Goal: Task Accomplishment & Management: Complete application form

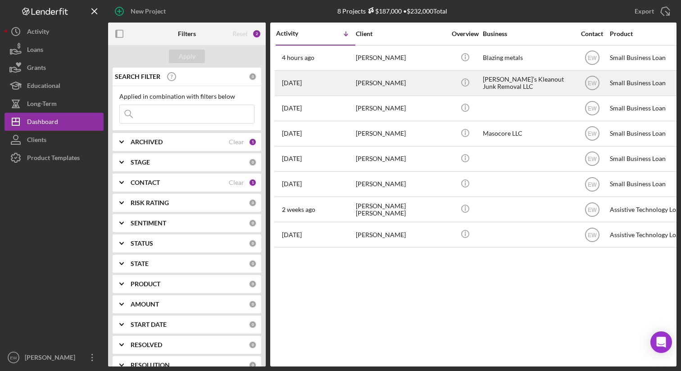
click at [391, 87] on div "[PERSON_NAME]" at bounding box center [401, 83] width 90 height 24
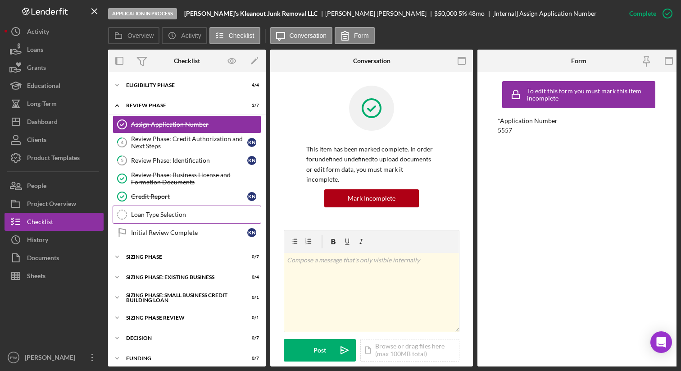
scroll to position [9, 0]
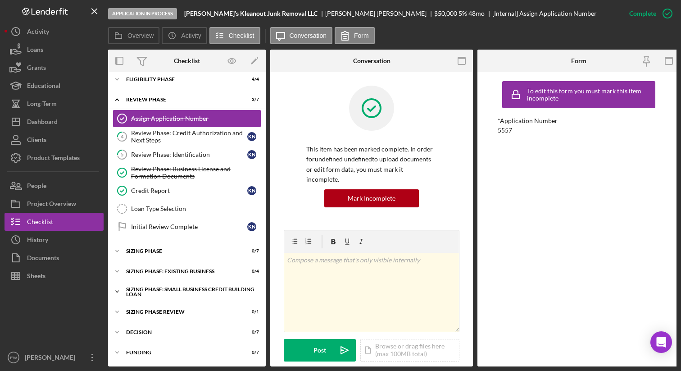
click at [148, 287] on div "Sizing Phase: Small Business Credit Building Loan" at bounding box center [190, 292] width 128 height 10
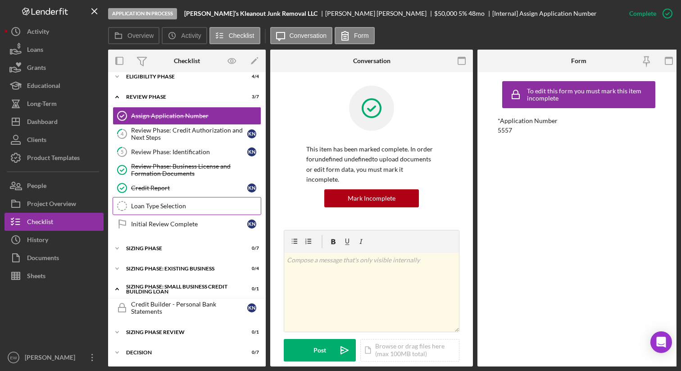
click at [160, 205] on div "Loan Type Selection" at bounding box center [196, 205] width 130 height 7
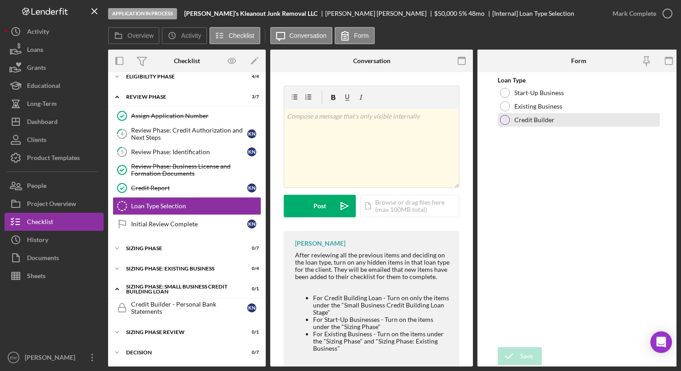
click at [506, 118] on div at bounding box center [505, 120] width 10 height 10
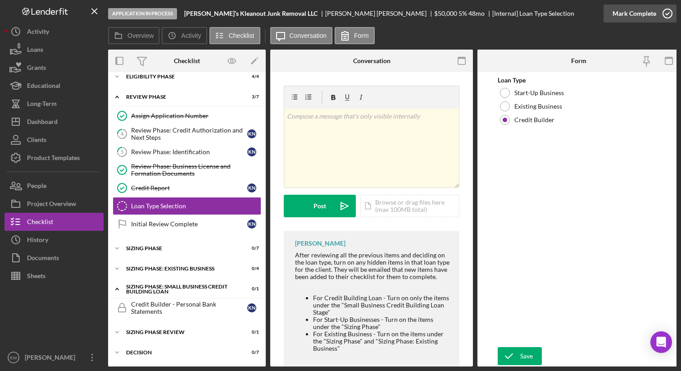
click at [663, 16] on icon "button" at bounding box center [668, 13] width 23 height 23
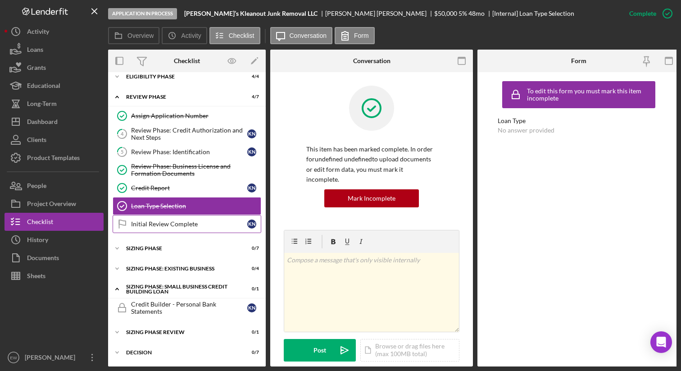
click at [182, 224] on div "Initial Review Complete" at bounding box center [189, 223] width 116 height 7
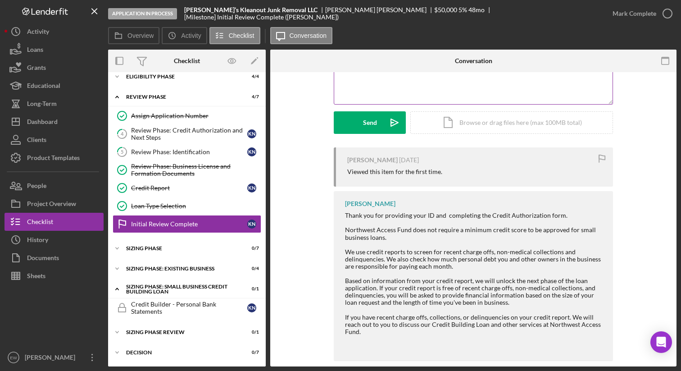
scroll to position [107, 0]
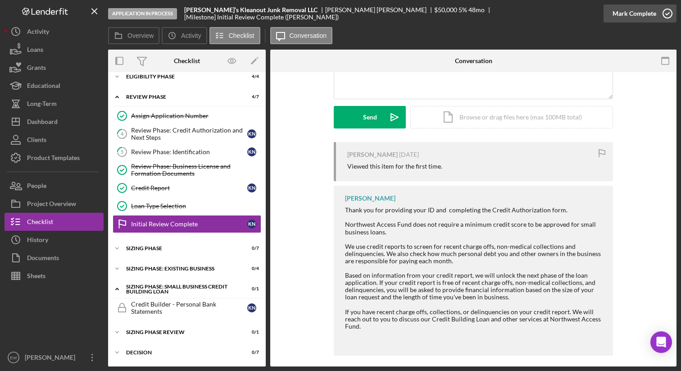
click at [668, 13] on icon "button" at bounding box center [668, 13] width 23 height 23
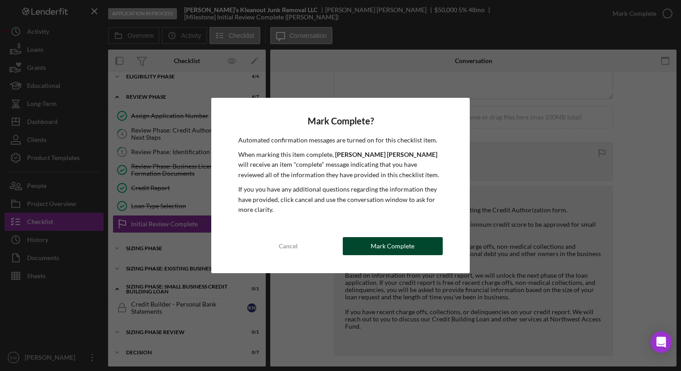
click at [411, 245] on div "Mark Complete" at bounding box center [393, 246] width 44 height 18
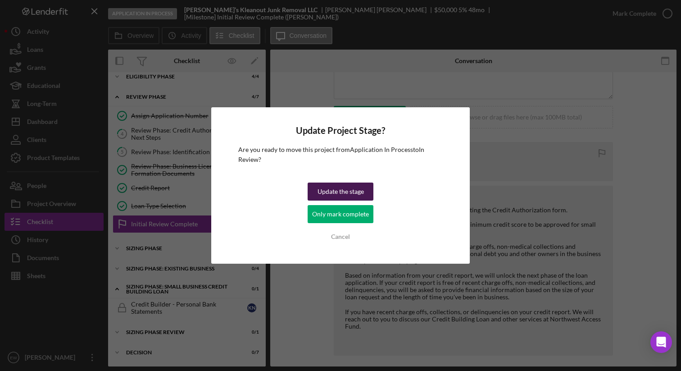
click at [360, 192] on div "Update the stage" at bounding box center [341, 192] width 46 height 18
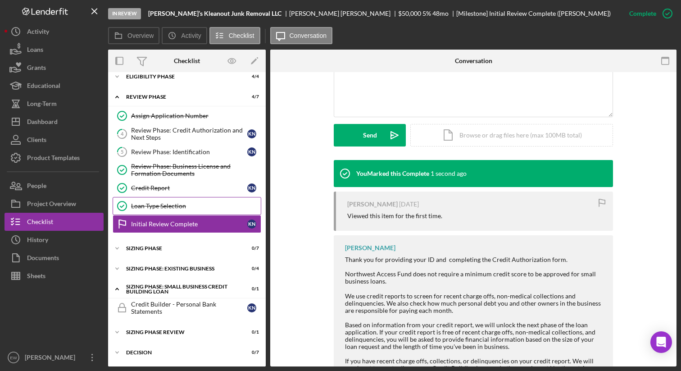
scroll to position [231, 0]
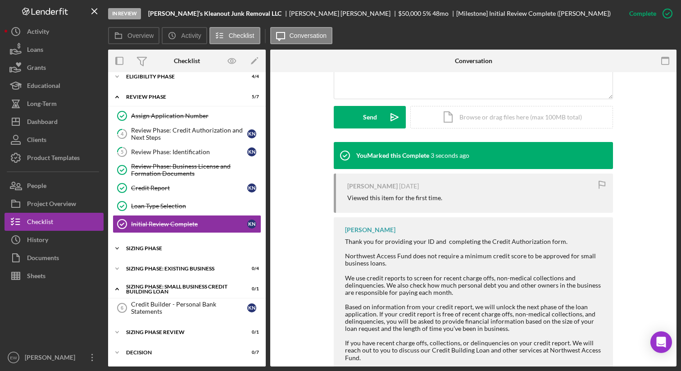
click at [129, 247] on div "Sizing Phase" at bounding box center [190, 248] width 128 height 5
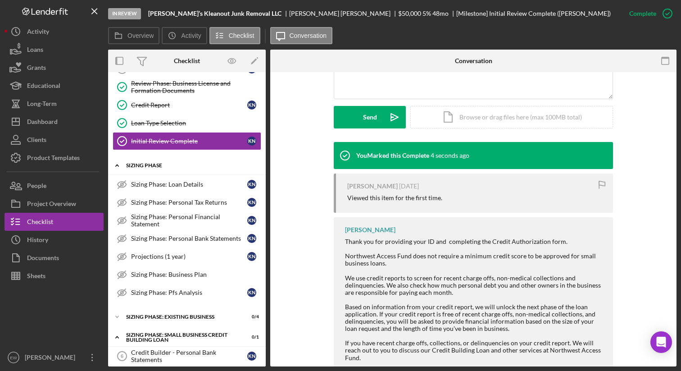
scroll to position [160, 0]
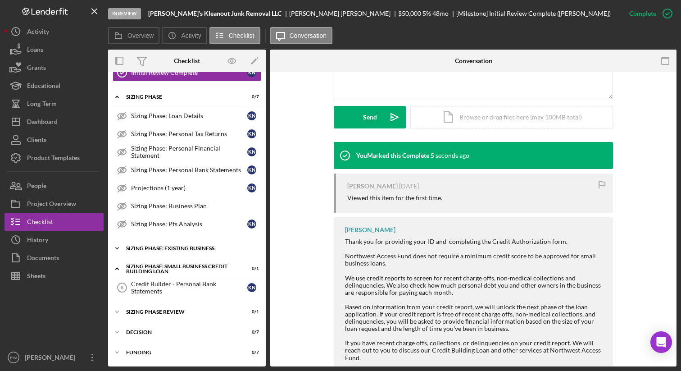
click at [129, 244] on div "Icon/Expander SIZING PHASE: EXISTING BUSINESS 0 / 4" at bounding box center [187, 248] width 158 height 18
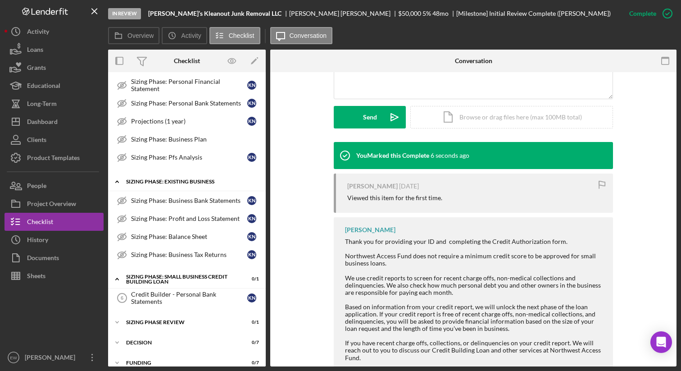
scroll to position [237, 0]
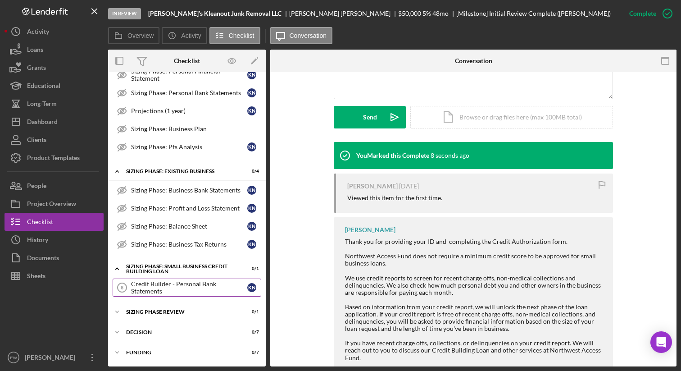
click at [183, 284] on div "Credit Builder - Personal Bank Statements" at bounding box center [189, 287] width 116 height 14
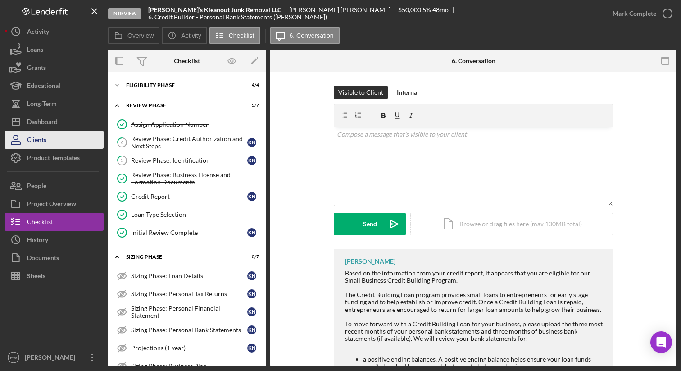
click at [56, 137] on button "Clients" at bounding box center [54, 140] width 99 height 18
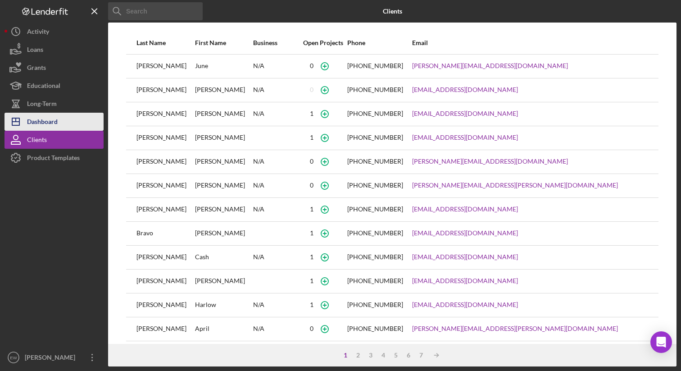
click at [54, 117] on div "Dashboard" at bounding box center [42, 123] width 31 height 20
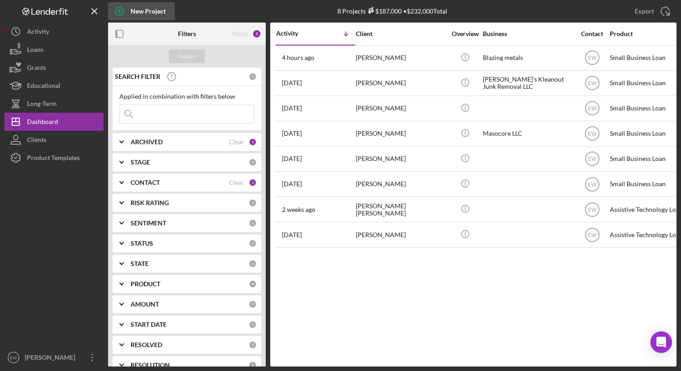
click at [142, 15] on div "New Project" at bounding box center [148, 11] width 35 height 18
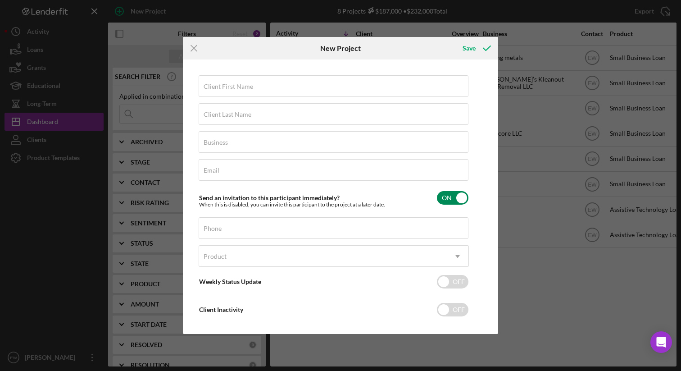
click at [442, 194] on input "checkbox" at bounding box center [453, 198] width 32 height 14
checkbox input "false"
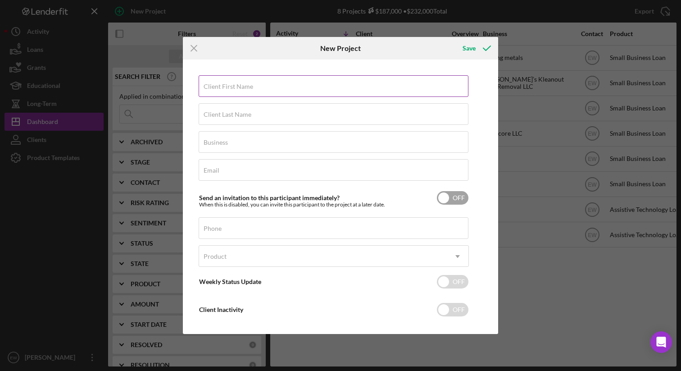
click at [300, 88] on input "Client First Name" at bounding box center [334, 86] width 270 height 22
type input "[PERSON_NAME]"
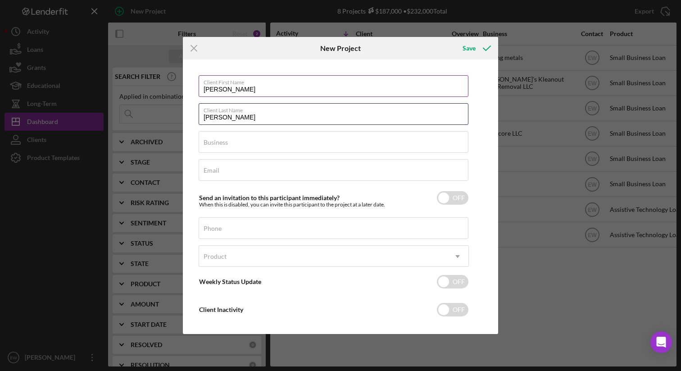
type input "[PERSON_NAME]"
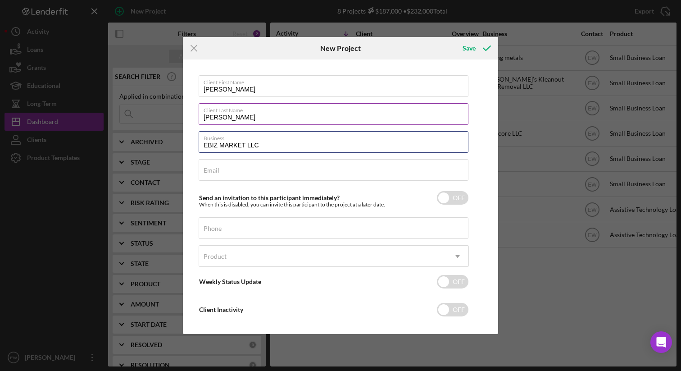
type input "EBIZ MARKET LLC"
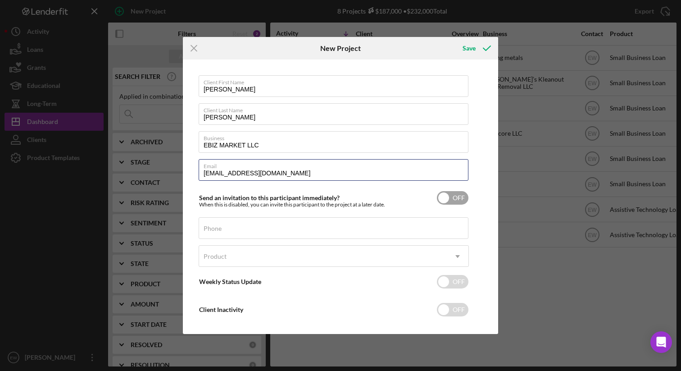
scroll to position [10, 0]
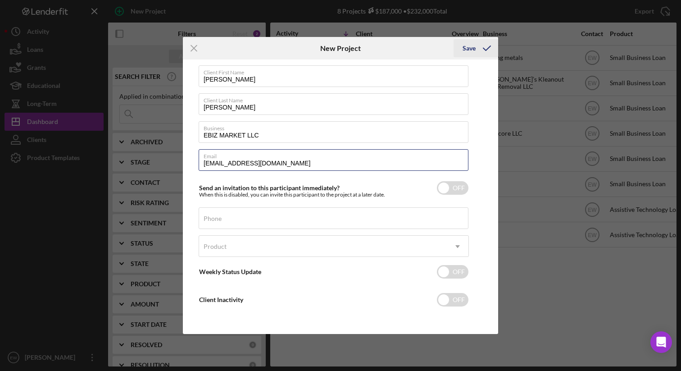
type input "[EMAIL_ADDRESS][DOMAIN_NAME]"
click at [468, 49] on div "Save" at bounding box center [469, 48] width 13 height 18
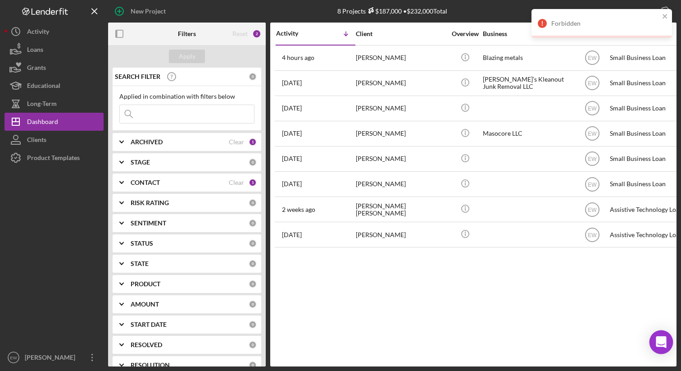
click at [658, 339] on icon "Open Intercom Messenger" at bounding box center [661, 342] width 10 height 12
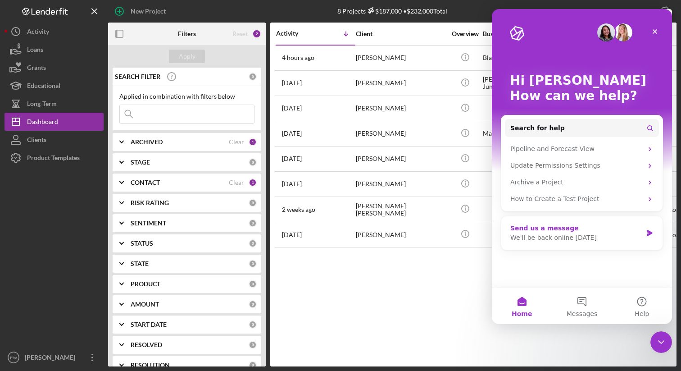
click at [611, 234] on div "We'll be back online [DATE]" at bounding box center [577, 237] width 132 height 9
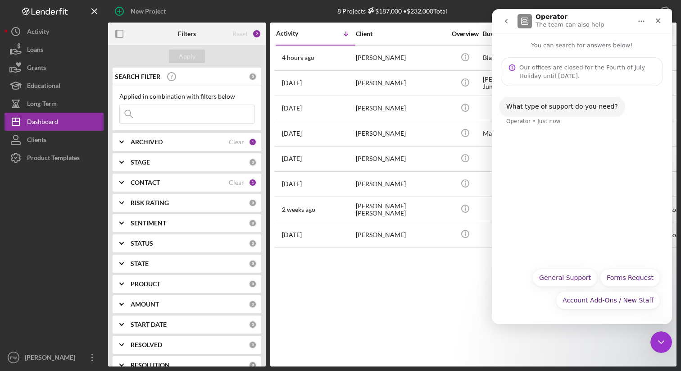
click at [504, 19] on icon "go back" at bounding box center [506, 21] width 7 height 7
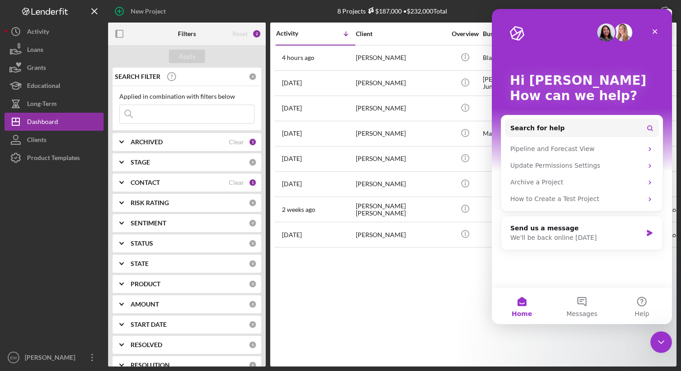
click at [608, 35] on img "Intercom messenger" at bounding box center [607, 32] width 18 height 18
click at [585, 300] on button "Messages" at bounding box center [582, 306] width 60 height 36
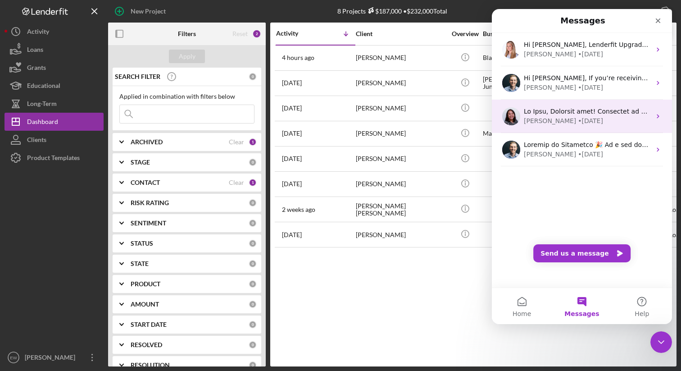
click at [613, 122] on div "[PERSON_NAME] • [DATE]" at bounding box center [587, 120] width 127 height 9
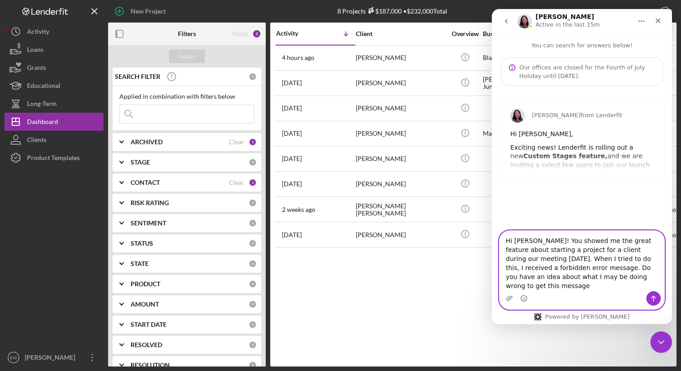
type textarea "Hi [PERSON_NAME]! You showed me the great feature about starting a project for …"
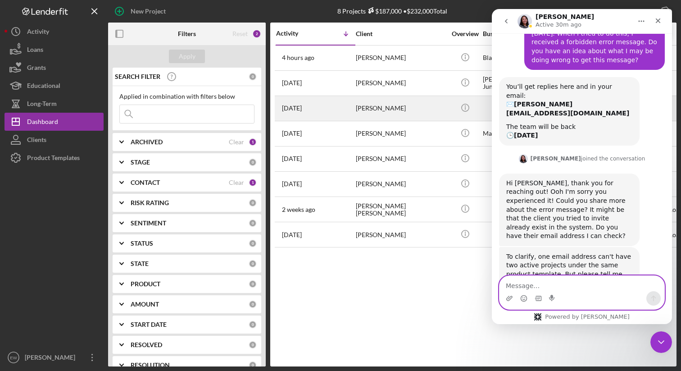
scroll to position [202, 0]
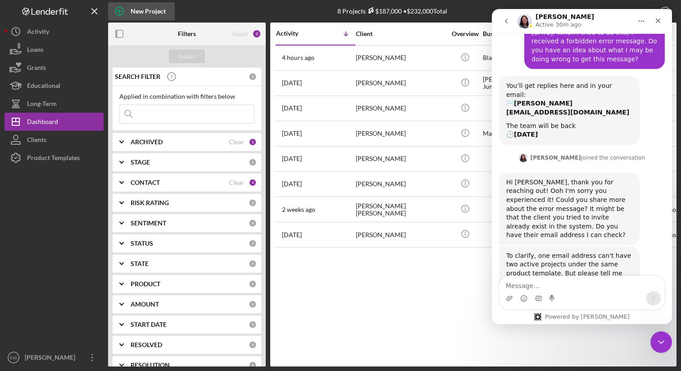
click at [132, 10] on div "New Project" at bounding box center [148, 11] width 35 height 18
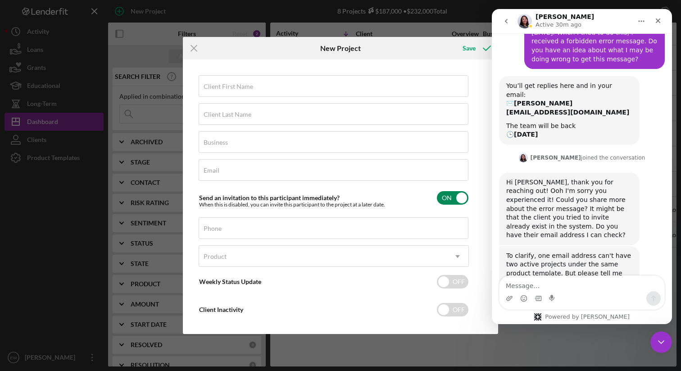
click at [442, 198] on input "checkbox" at bounding box center [453, 198] width 32 height 14
checkbox input "false"
click at [521, 283] on textarea "Message…" at bounding box center [582, 283] width 165 height 15
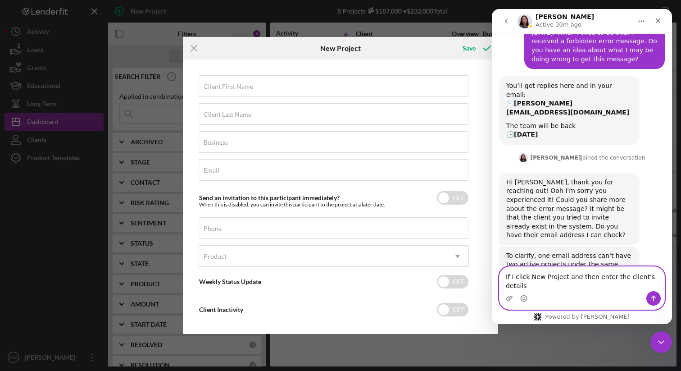
scroll to position [211, 0]
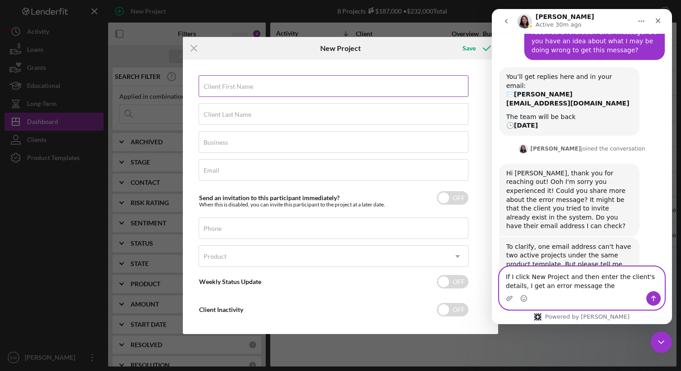
type textarea "If I click New Project and then enter the client's details, I get an error mess…"
click at [287, 87] on input "Client First Name" at bounding box center [334, 86] width 270 height 22
type input "[PERSON_NAME]"
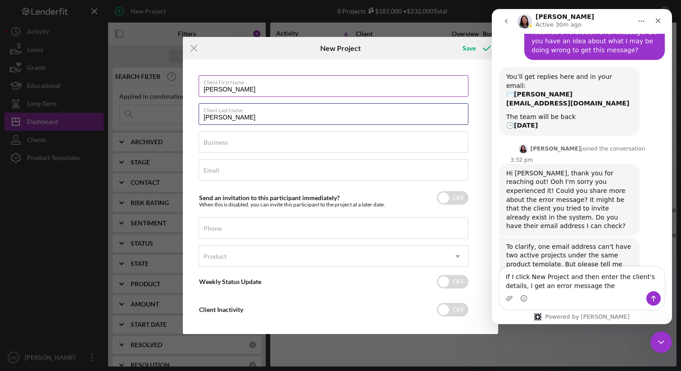
type input "[PERSON_NAME]"
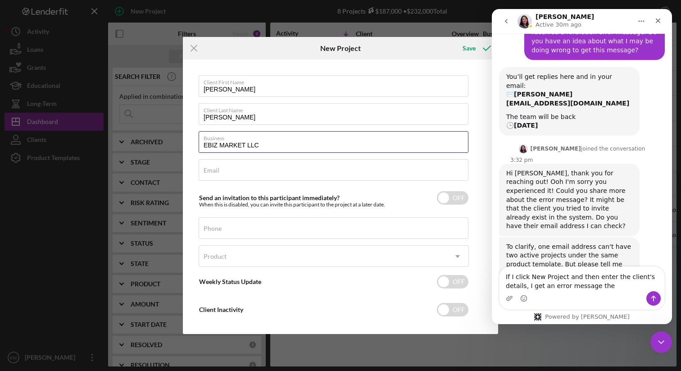
type input "EBIZ MARKET LLC"
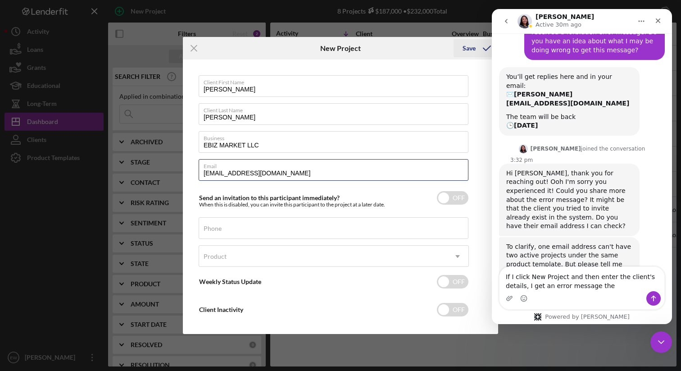
type input "[EMAIL_ADDRESS][DOMAIN_NAME]"
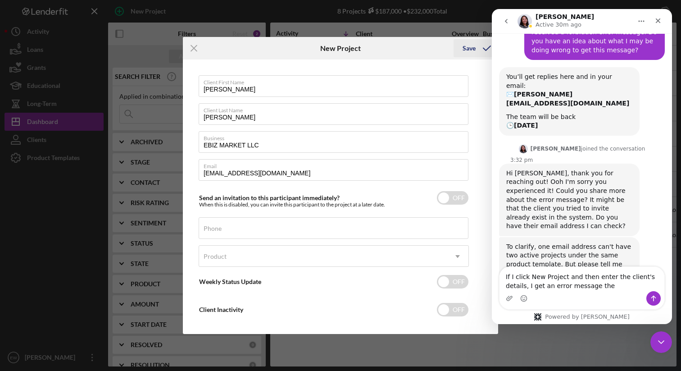
click at [462, 48] on button "Save" at bounding box center [476, 48] width 45 height 18
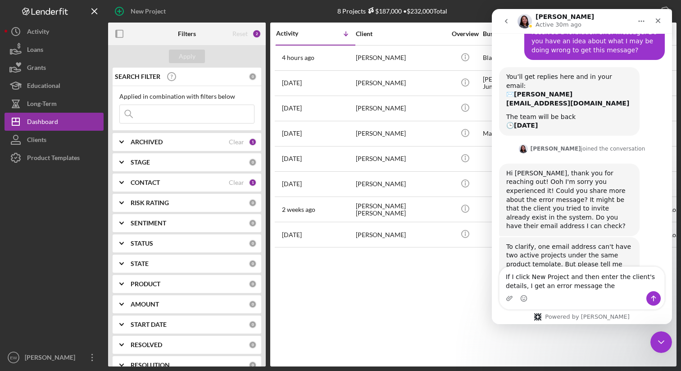
click at [323, 287] on div "Activity Icon/Table Sort Arrow Client Overview Business Contact Product Categor…" at bounding box center [473, 195] width 407 height 344
click at [655, 16] on div "Close" at bounding box center [658, 21] width 16 height 16
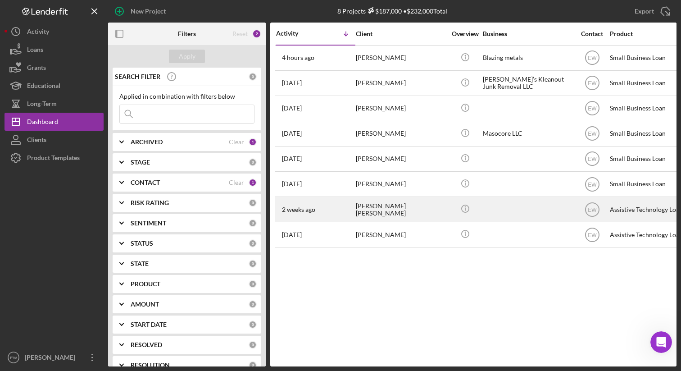
scroll to position [211, 0]
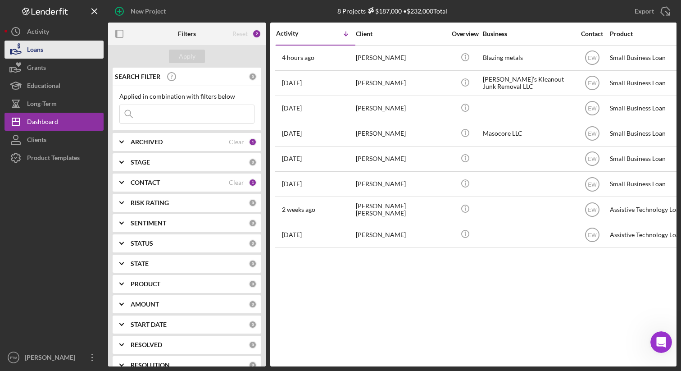
click at [59, 48] on button "Loans" at bounding box center [54, 50] width 99 height 18
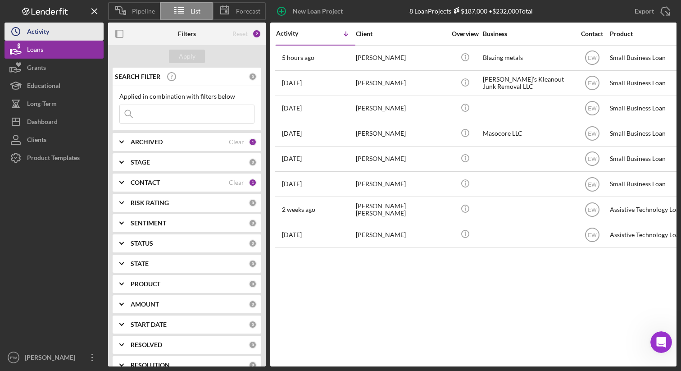
click at [52, 32] on button "Icon/History Activity" at bounding box center [54, 32] width 99 height 18
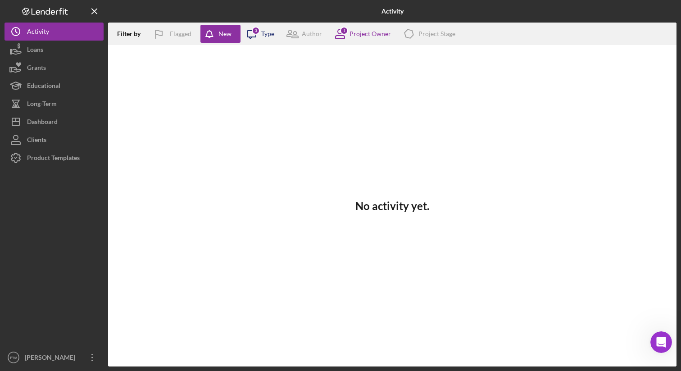
click at [264, 37] on div "Icon/Message 3 Type" at bounding box center [258, 34] width 34 height 23
click at [75, 52] on button "Loans" at bounding box center [54, 50] width 99 height 18
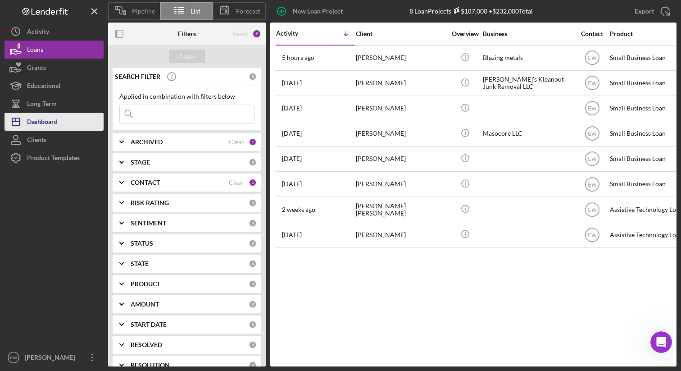
click at [64, 119] on button "Icon/Dashboard Dashboard" at bounding box center [54, 122] width 99 height 18
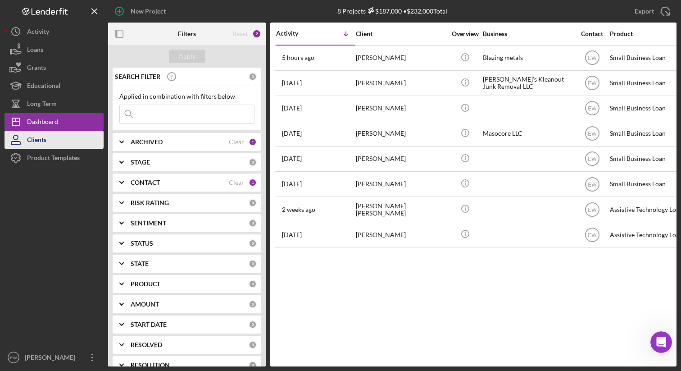
click at [57, 139] on button "Clients" at bounding box center [54, 140] width 99 height 18
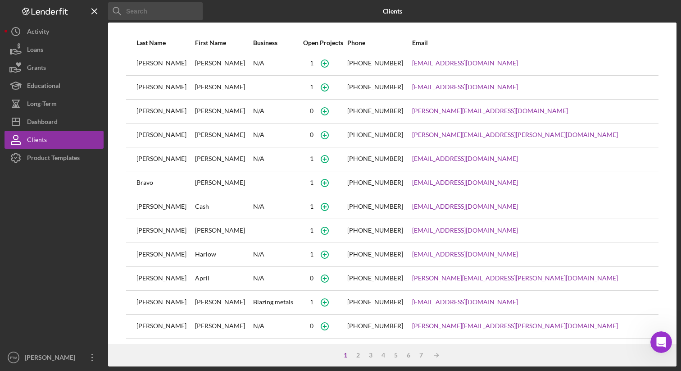
scroll to position [78, 0]
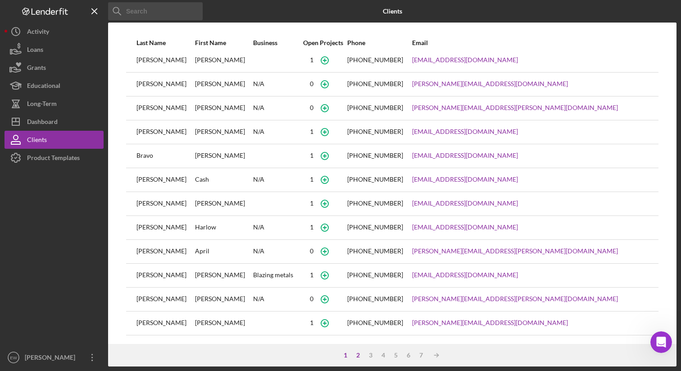
click at [358, 354] on div "2" at bounding box center [358, 355] width 13 height 7
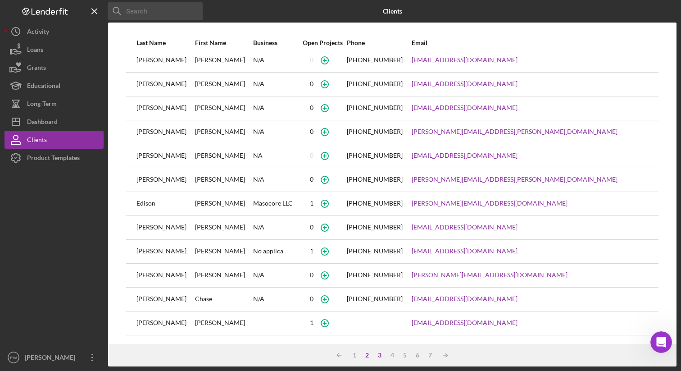
click at [380, 357] on div "3" at bounding box center [380, 355] width 13 height 7
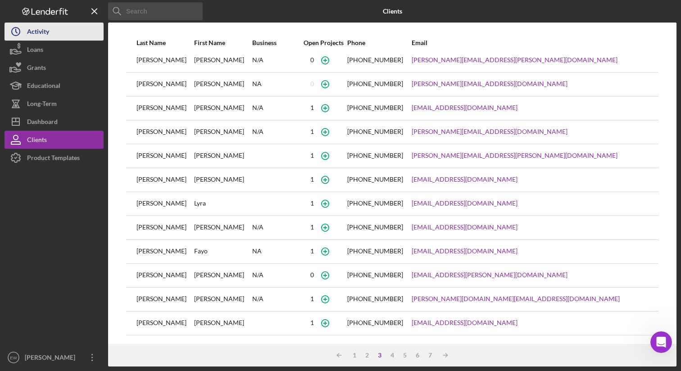
click at [74, 40] on button "Icon/History Activity" at bounding box center [54, 32] width 99 height 18
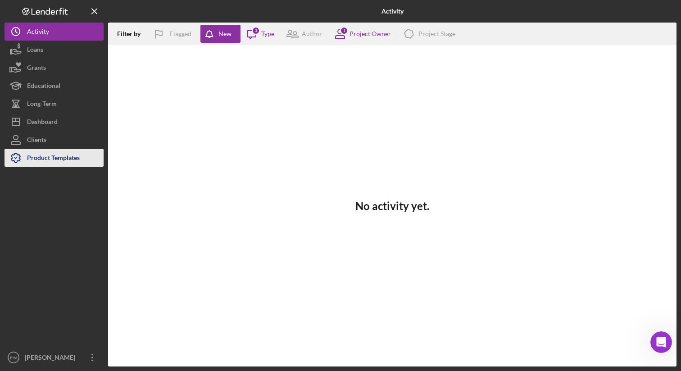
click at [60, 159] on div "Product Templates" at bounding box center [53, 159] width 53 height 20
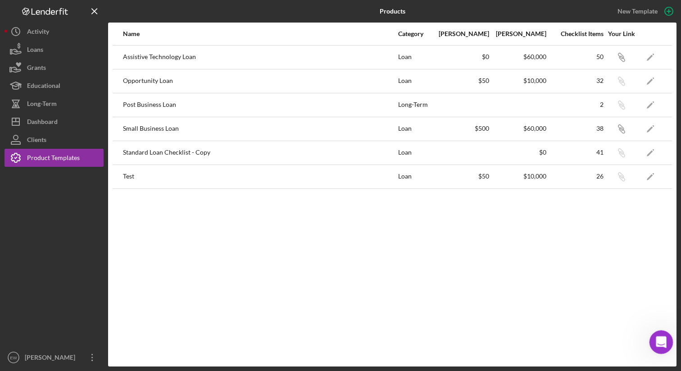
click at [661, 334] on div "Open Intercom Messenger" at bounding box center [660, 341] width 30 height 30
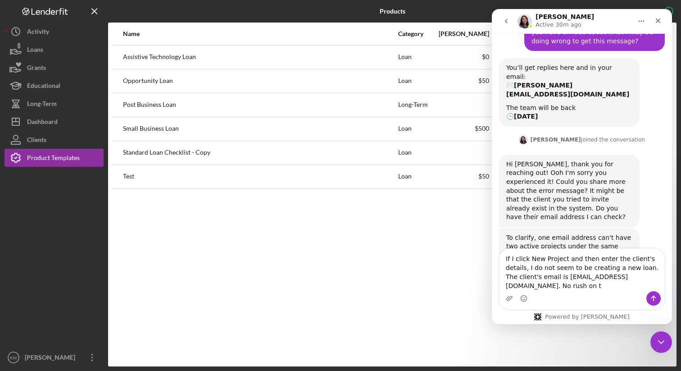
scroll to position [229, 0]
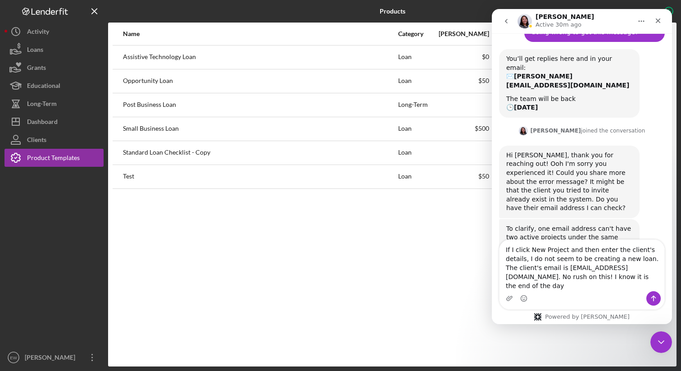
type textarea "If I click New Project and then enter the client's details, I do not seem to be…"
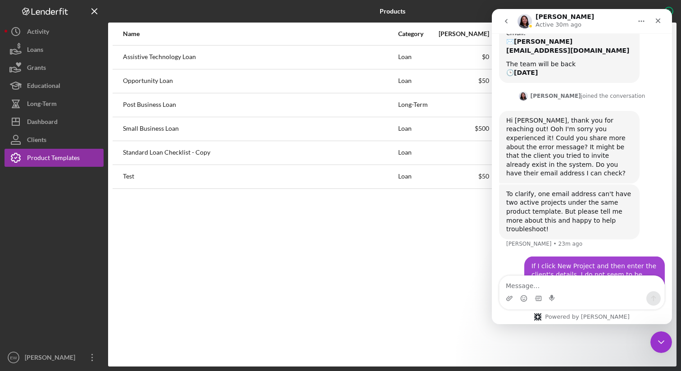
scroll to position [264, 0]
click at [659, 19] on icon "Close" at bounding box center [658, 20] width 5 height 5
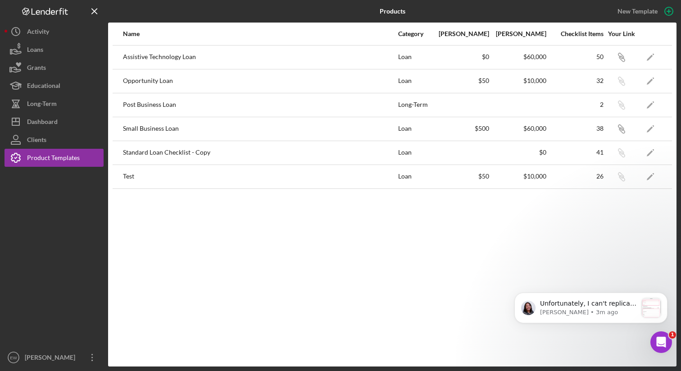
scroll to position [478, 0]
click at [582, 306] on span "Unfortunately, I can't replicate this on my demo account. I also didn't find th…" at bounding box center [588, 344] width 96 height 88
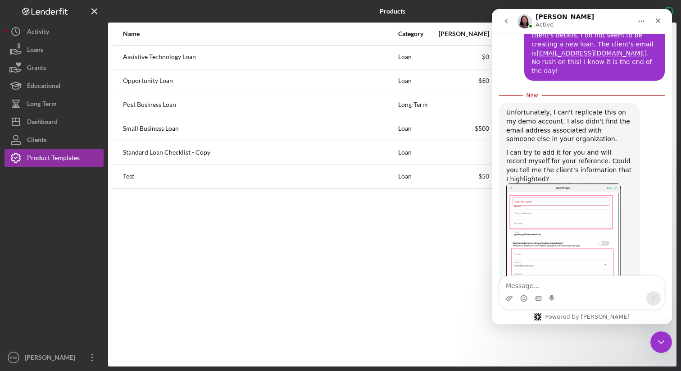
scroll to position [493, 0]
click at [564, 206] on img "Christina says…" at bounding box center [564, 243] width 114 height 121
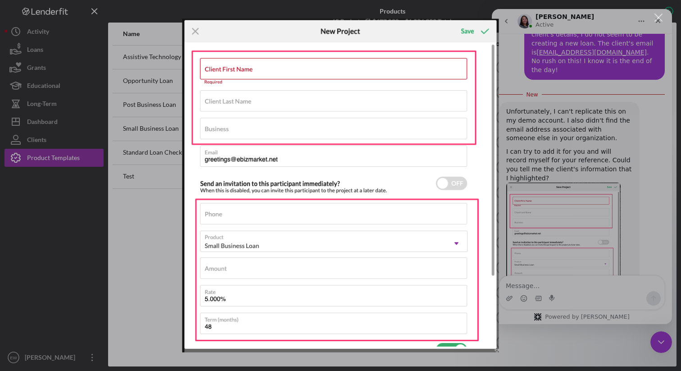
click at [657, 20] on div "Close" at bounding box center [659, 18] width 9 height 9
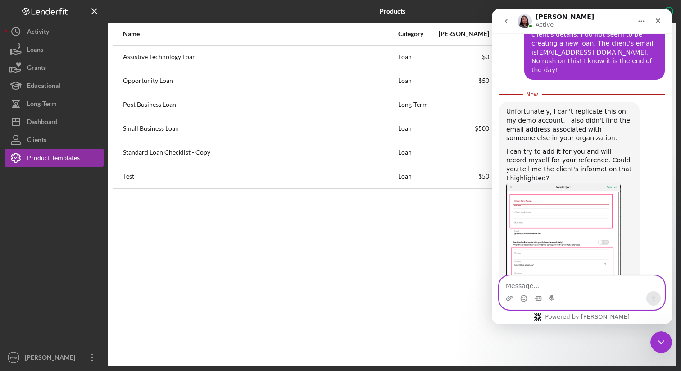
click at [527, 282] on textarea "Message…" at bounding box center [582, 283] width 165 height 15
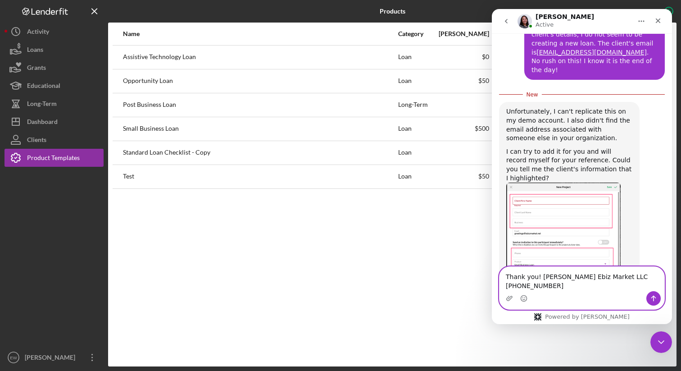
scroll to position [502, 0]
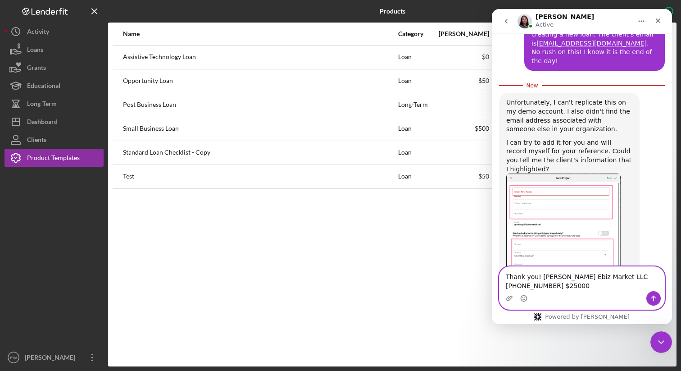
type textarea "Thank you! [PERSON_NAME] Ebiz Market LLC [PHONE_NUMBER] $25000"
click at [655, 304] on button "Send a message…" at bounding box center [654, 298] width 14 height 14
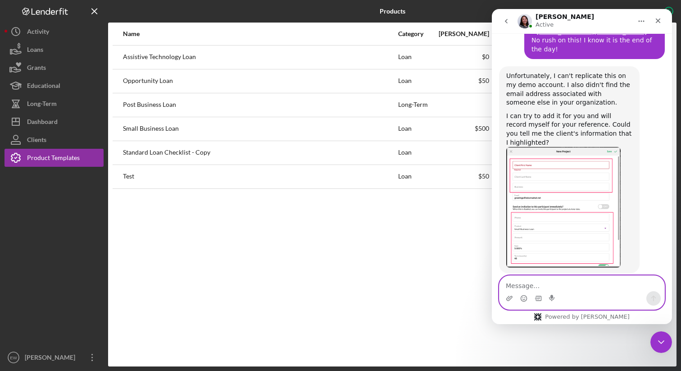
scroll to position [514, 0]
click at [563, 164] on img "Christina says…" at bounding box center [564, 206] width 114 height 121
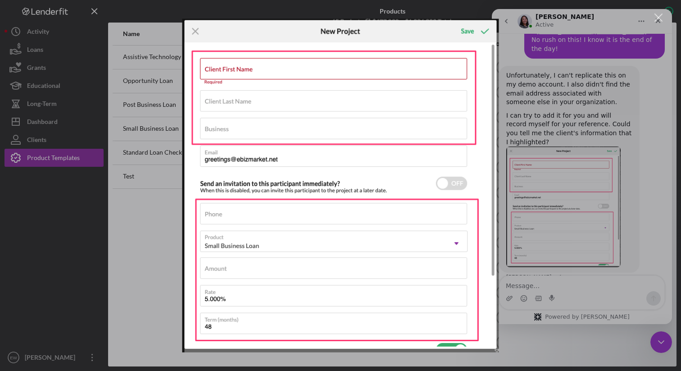
click at [487, 31] on img "Close" at bounding box center [340, 185] width 317 height 334
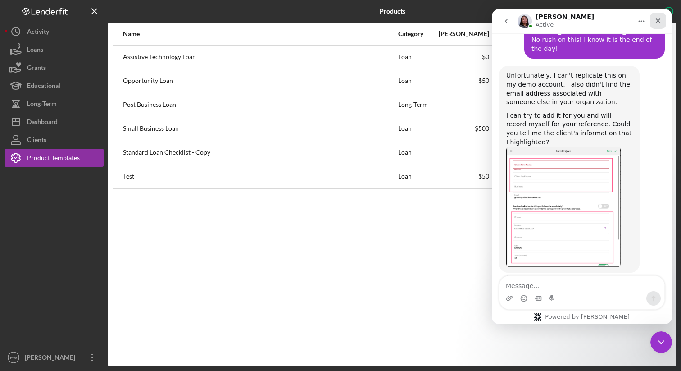
click at [663, 23] on div "Close" at bounding box center [658, 21] width 16 height 16
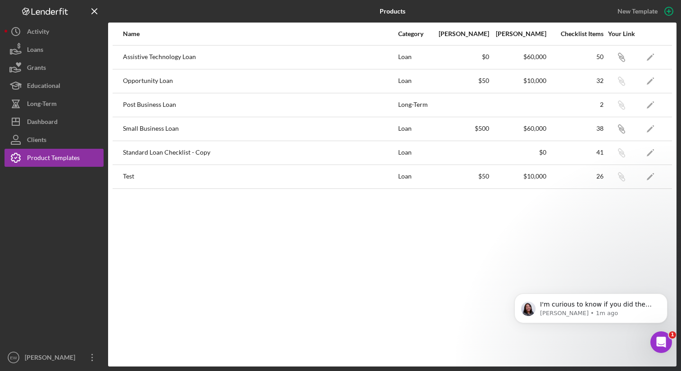
scroll to position [848, 0]
click at [564, 302] on span "I'm curious to know if you did the same thing as I did in the video, but still …" at bounding box center [597, 322] width 114 height 43
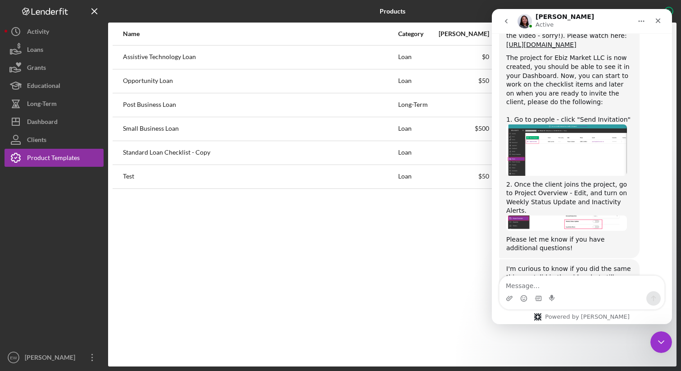
scroll to position [863, 0]
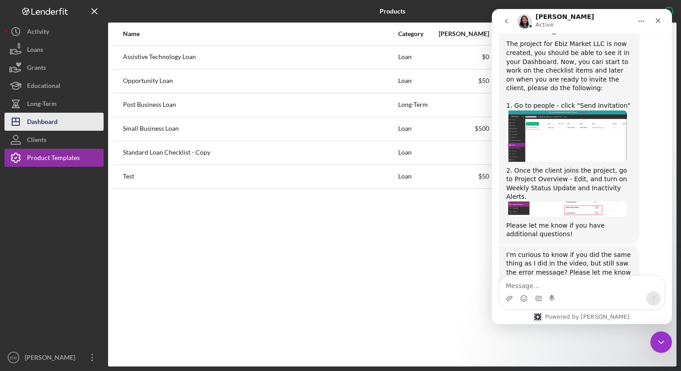
click at [52, 122] on div "Dashboard" at bounding box center [42, 123] width 31 height 20
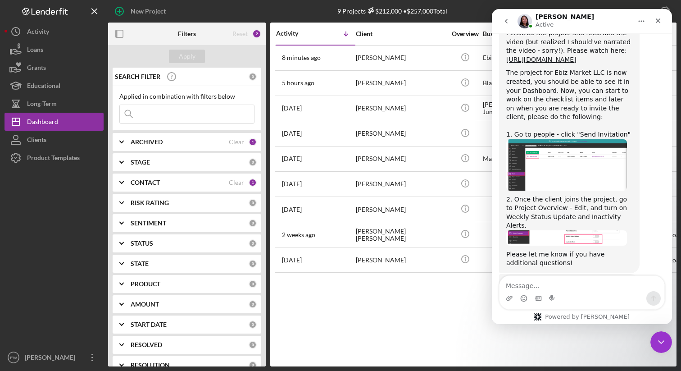
scroll to position [823, 0]
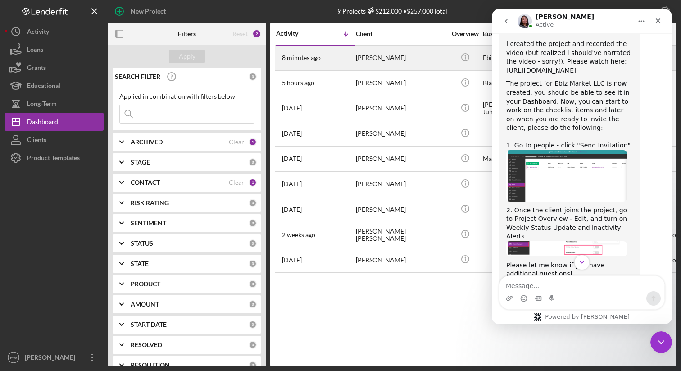
click at [432, 64] on div "[PERSON_NAME]" at bounding box center [401, 58] width 90 height 24
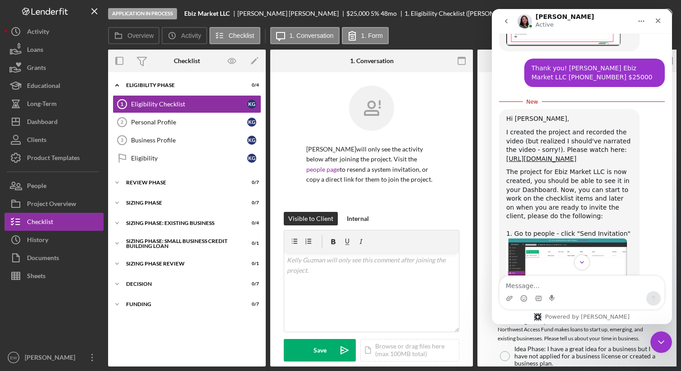
scroll to position [716, 0]
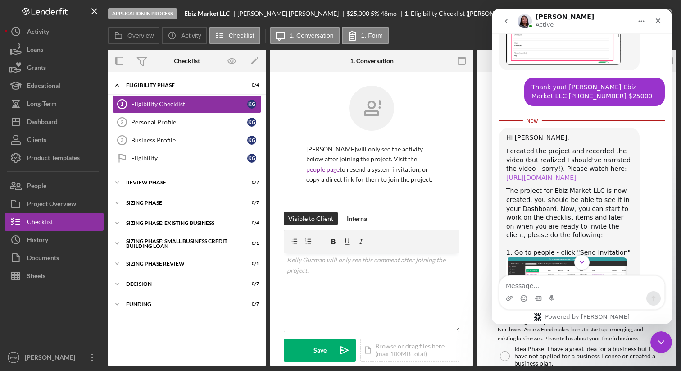
click at [544, 174] on link "[URL][DOMAIN_NAME]" at bounding box center [542, 177] width 70 height 7
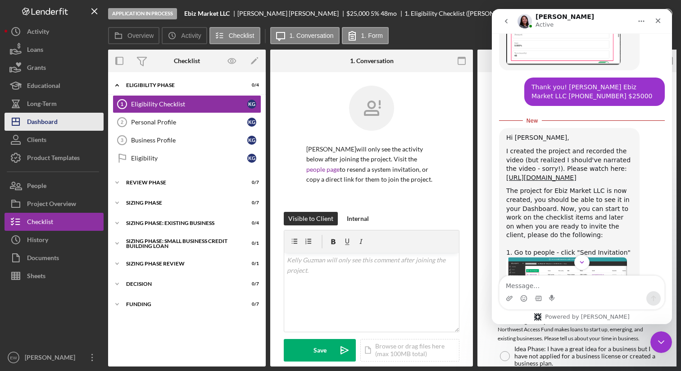
click at [69, 126] on button "Icon/Dashboard Dashboard" at bounding box center [54, 122] width 99 height 18
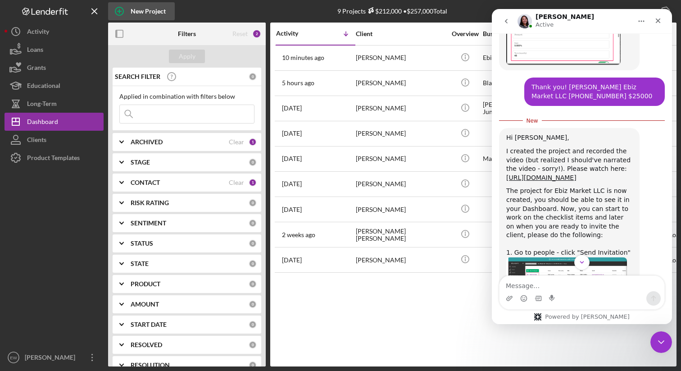
click at [145, 11] on div "New Project" at bounding box center [148, 11] width 35 height 18
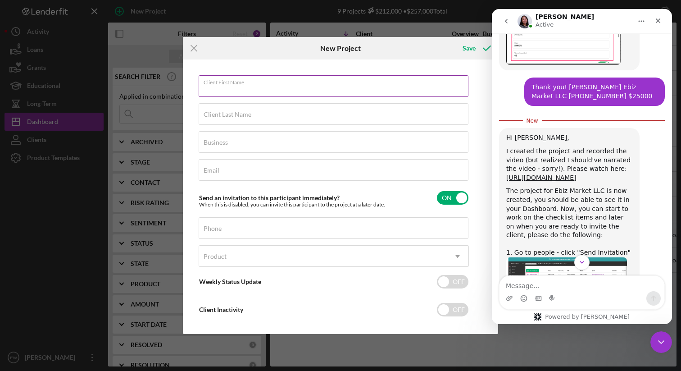
click at [270, 88] on input "Client First Name" at bounding box center [334, 86] width 270 height 22
type input "[PERSON_NAME]"
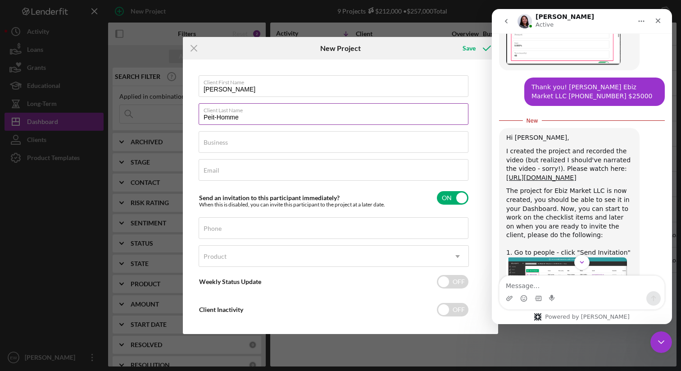
click at [213, 116] on input "Peit-Homme" at bounding box center [334, 114] width 270 height 22
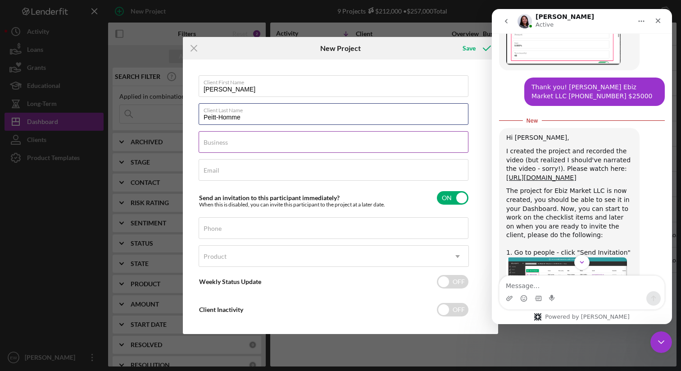
type input "Peitt-Homme"
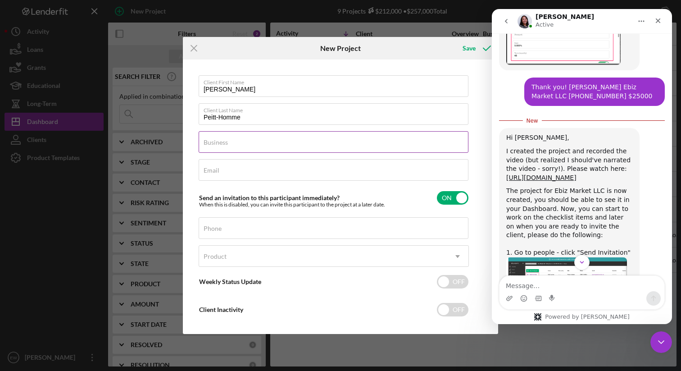
click at [220, 142] on label "Business" at bounding box center [216, 142] width 24 height 7
click at [220, 142] on input "Business" at bounding box center [334, 142] width 270 height 22
type input "TBD"
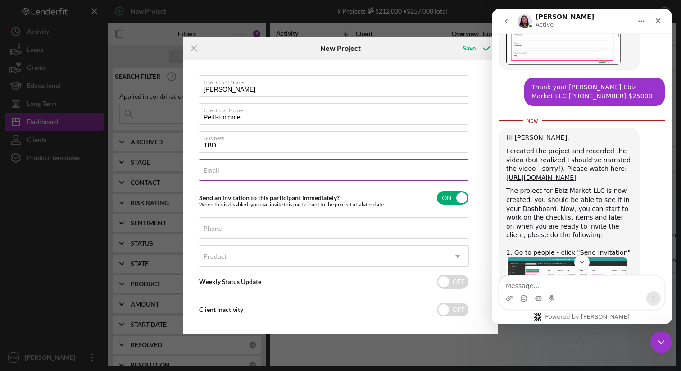
click at [257, 175] on input "Email" at bounding box center [334, 170] width 270 height 22
paste input "[EMAIL_ADDRESS][DOMAIN_NAME]"
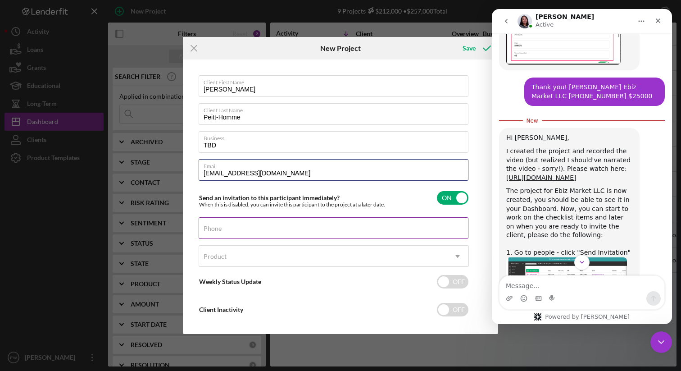
type input "[EMAIL_ADDRESS][DOMAIN_NAME]"
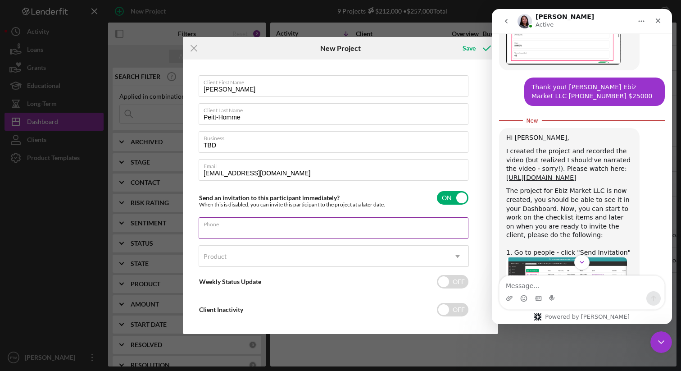
click at [237, 225] on div "Phone" at bounding box center [334, 228] width 270 height 23
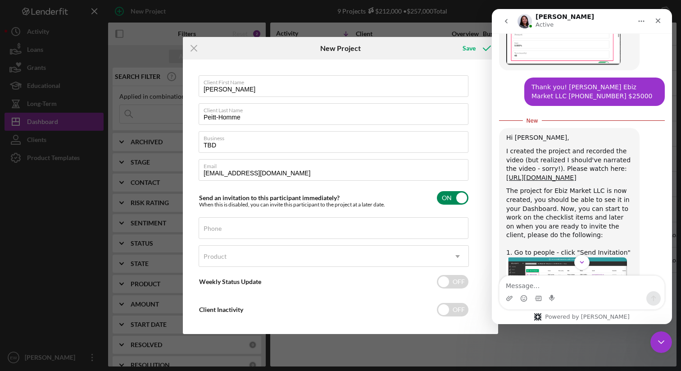
click at [446, 197] on input "checkbox" at bounding box center [453, 198] width 32 height 14
checkbox input "false"
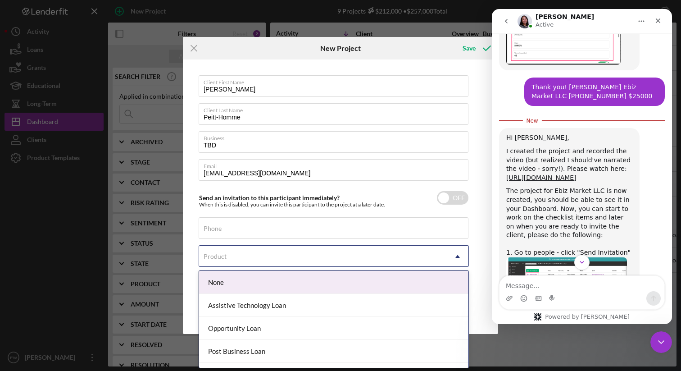
click at [418, 263] on div "Product" at bounding box center [323, 256] width 248 height 21
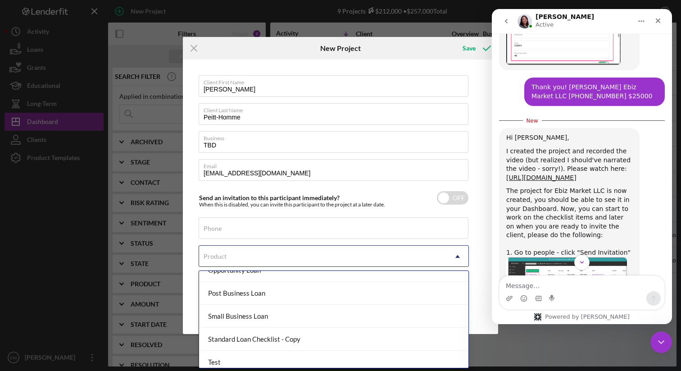
scroll to position [64, 0]
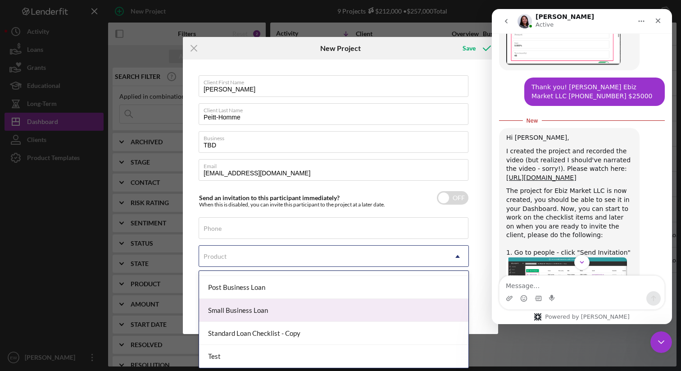
click at [337, 315] on div "Small Business Loan" at bounding box center [334, 310] width 270 height 23
checkbox input "true"
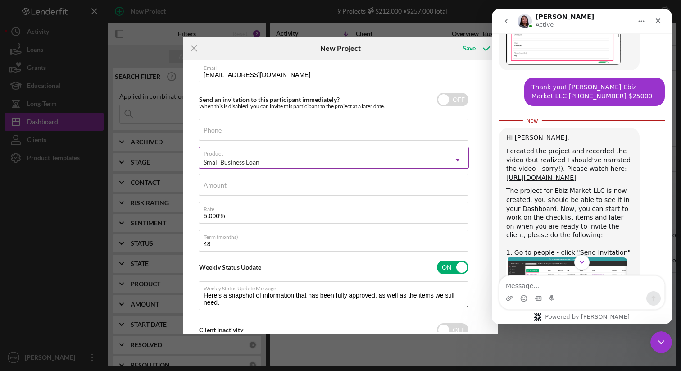
scroll to position [102, 0]
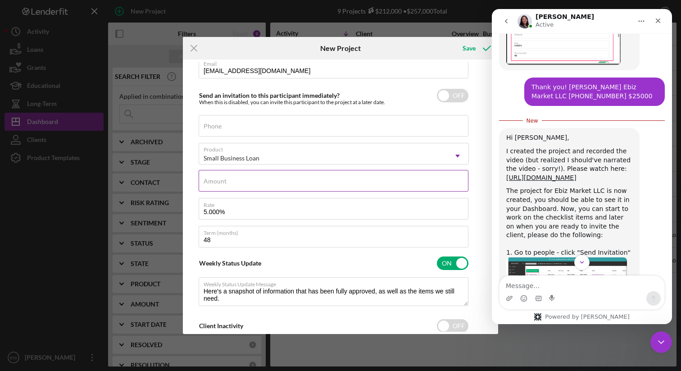
click at [278, 176] on div "Amount" at bounding box center [334, 181] width 270 height 23
type input "$7,864,871,769"
drag, startPoint x: 270, startPoint y: 185, endPoint x: 194, endPoint y: 176, distance: 76.8
click at [194, 176] on div "Client First Name [PERSON_NAME] Client Last Name Peitt-Homme Business TBD Email…" at bounding box center [340, 197] width 311 height 270
click at [227, 128] on input "Phone" at bounding box center [334, 126] width 270 height 22
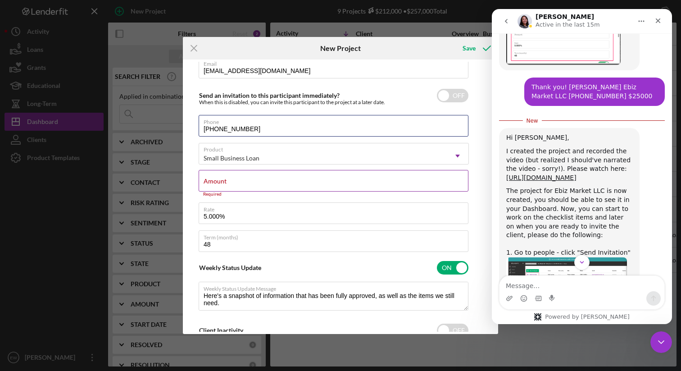
type input "[PHONE_NUMBER]"
click at [224, 182] on label "Amount" at bounding box center [215, 181] width 23 height 7
click at [224, 182] on input "Amount" at bounding box center [334, 181] width 270 height 22
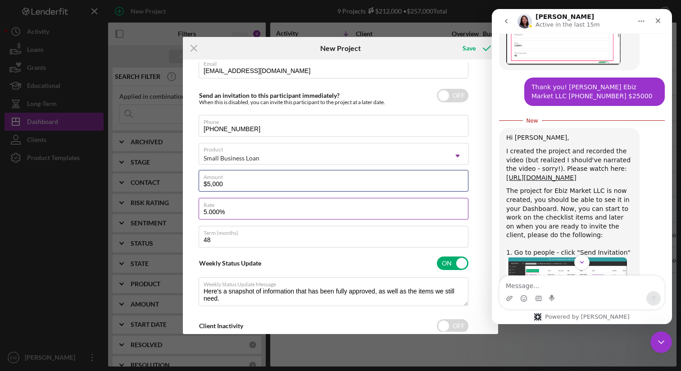
type input "$5,000"
click at [242, 219] on input "5.000%" at bounding box center [334, 209] width 270 height 22
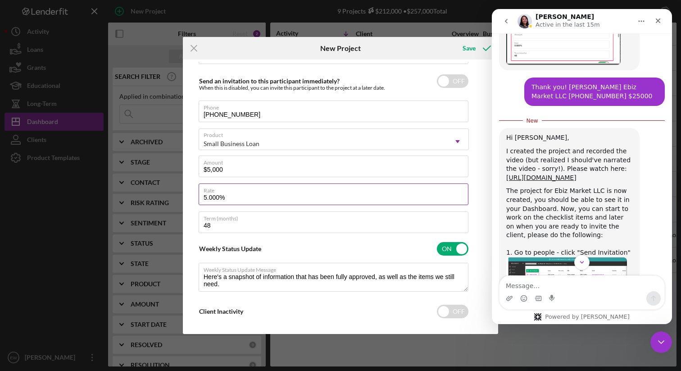
scroll to position [124, 0]
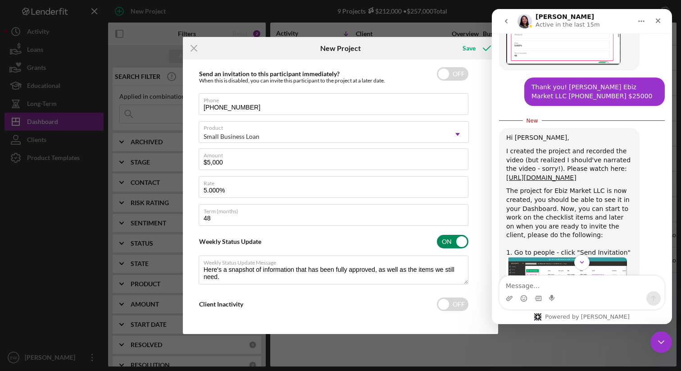
click at [445, 241] on input "checkbox" at bounding box center [453, 242] width 32 height 14
checkbox input "false"
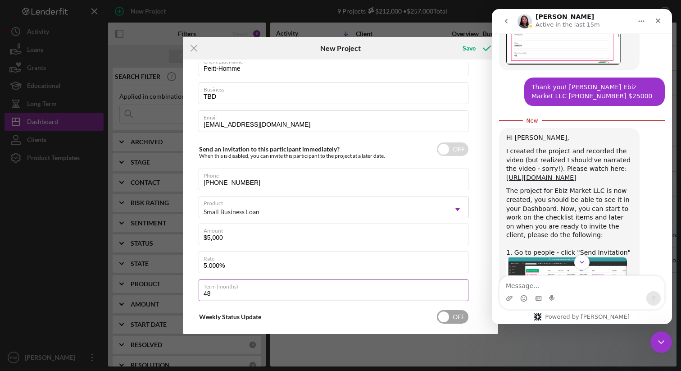
scroll to position [0, 0]
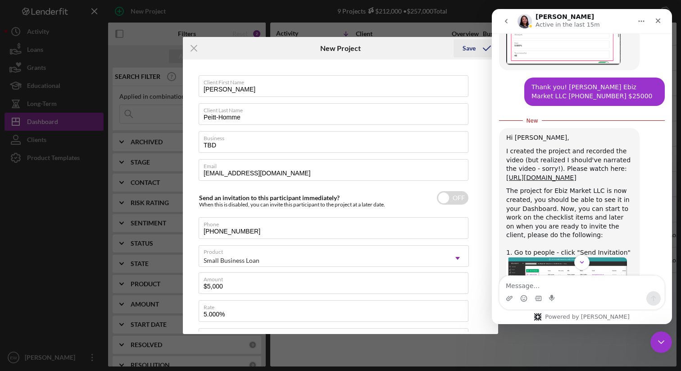
click at [467, 48] on div "Save" at bounding box center [469, 48] width 13 height 18
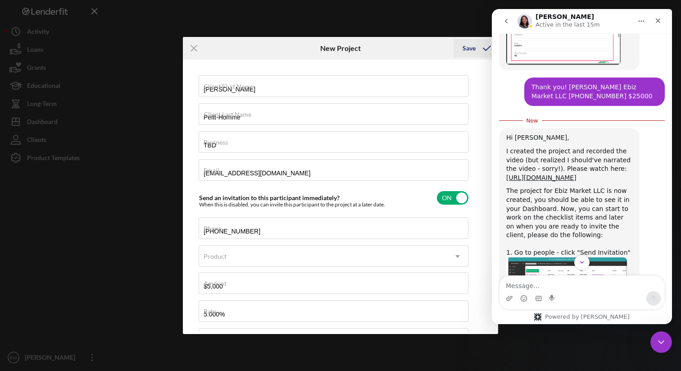
checkbox input "true"
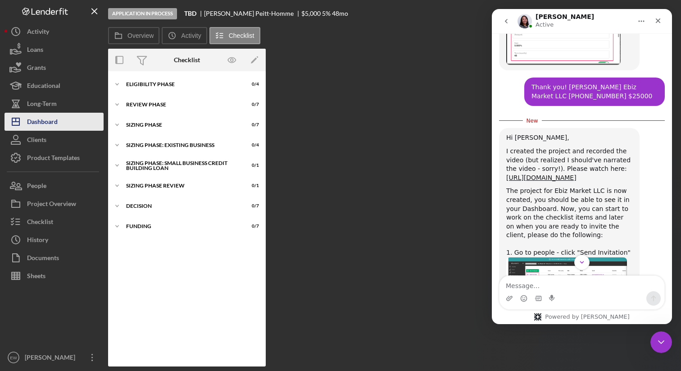
click at [56, 118] on div "Dashboard" at bounding box center [42, 123] width 31 height 20
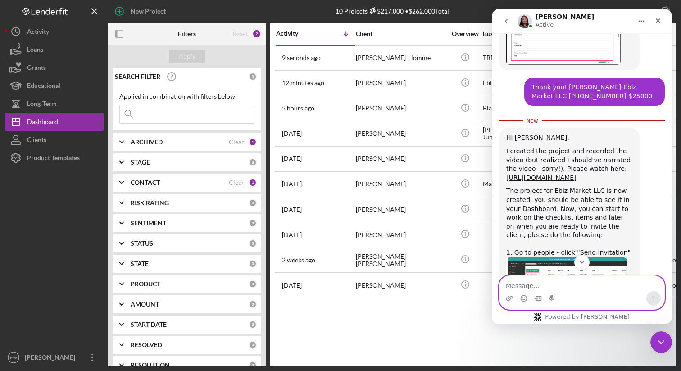
click at [527, 285] on textarea "Message…" at bounding box center [582, 283] width 165 height 15
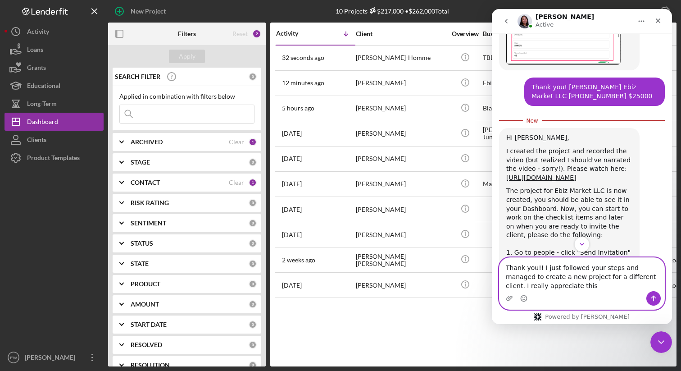
type textarea "Thank you!! I just followed your steps and managed to create a new project for …"
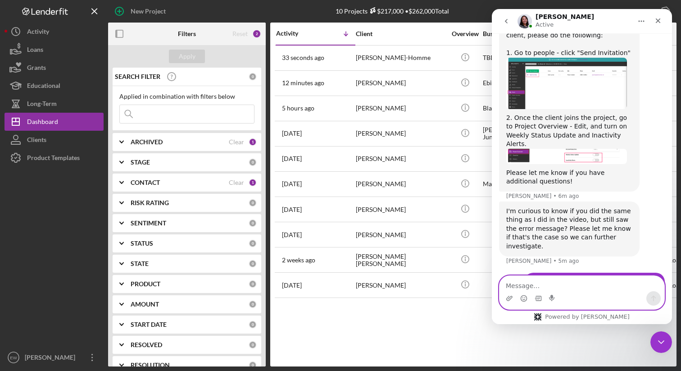
scroll to position [902, 0]
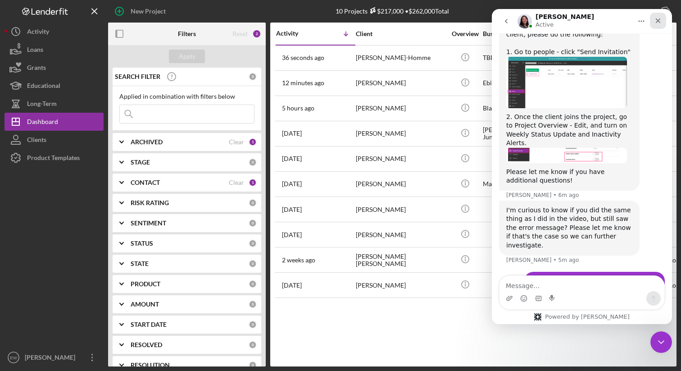
click at [660, 22] on icon "Close" at bounding box center [658, 20] width 7 height 7
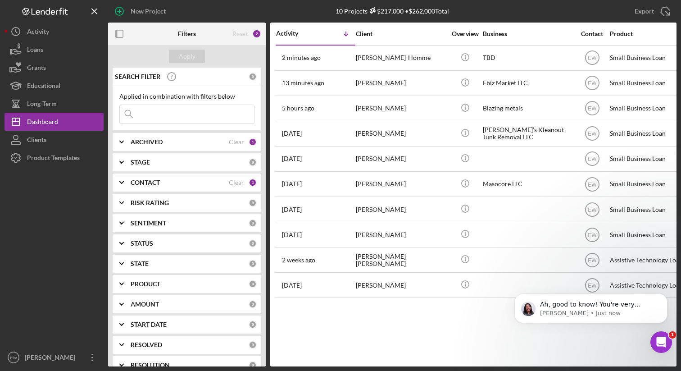
scroll to position [937, 0]
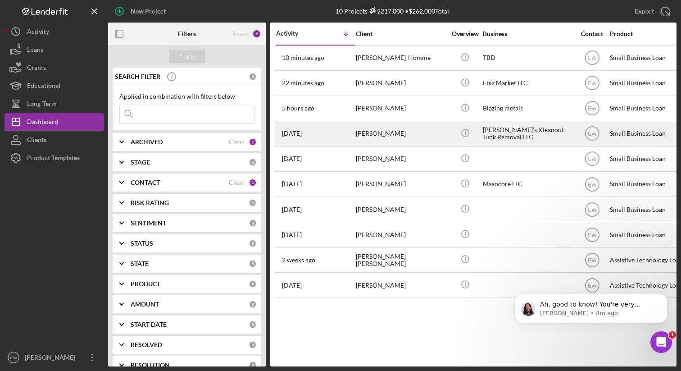
click at [328, 134] on div "[DATE] [PERSON_NAME]" at bounding box center [315, 134] width 79 height 24
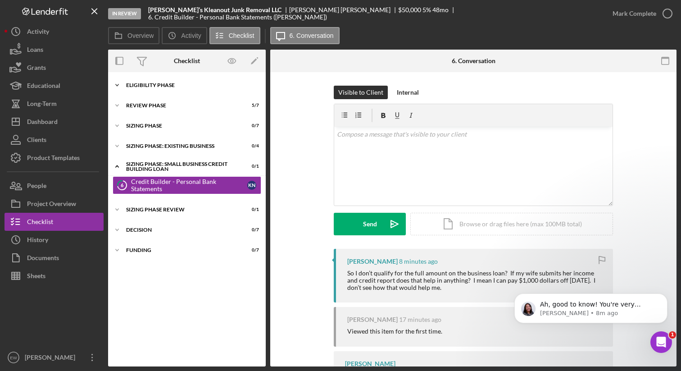
click at [184, 82] on div "Icon/Expander Eligibility Phase 4 / 4" at bounding box center [187, 85] width 158 height 18
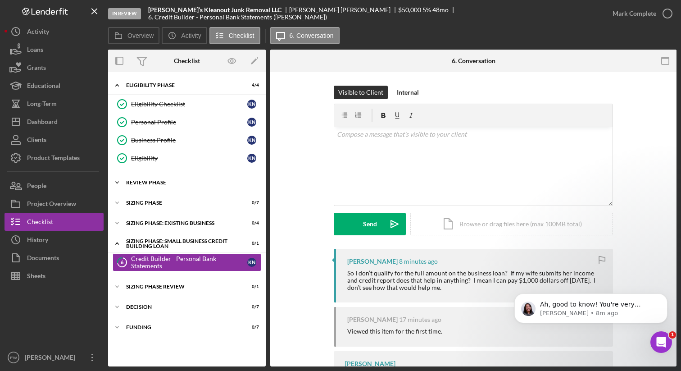
click at [169, 182] on div "REVIEW PHASE" at bounding box center [190, 182] width 128 height 5
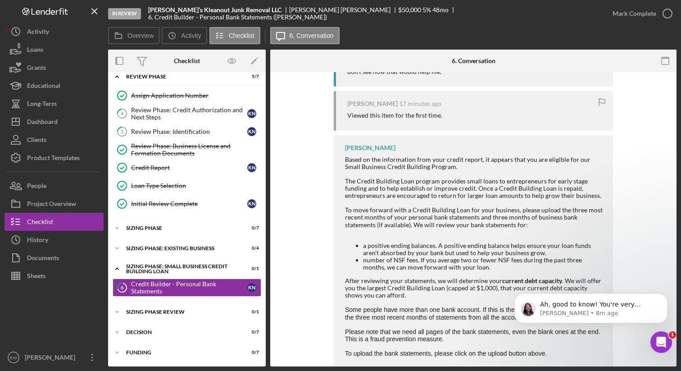
scroll to position [237, 0]
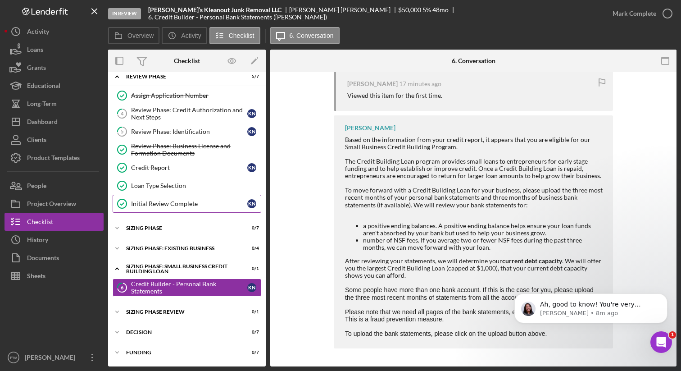
click at [201, 203] on div "Initial Review Complete" at bounding box center [189, 203] width 116 height 7
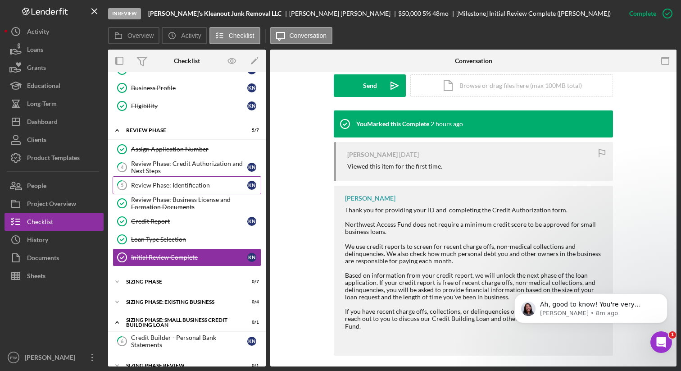
scroll to position [41, 0]
